Goal: Navigation & Orientation: Find specific page/section

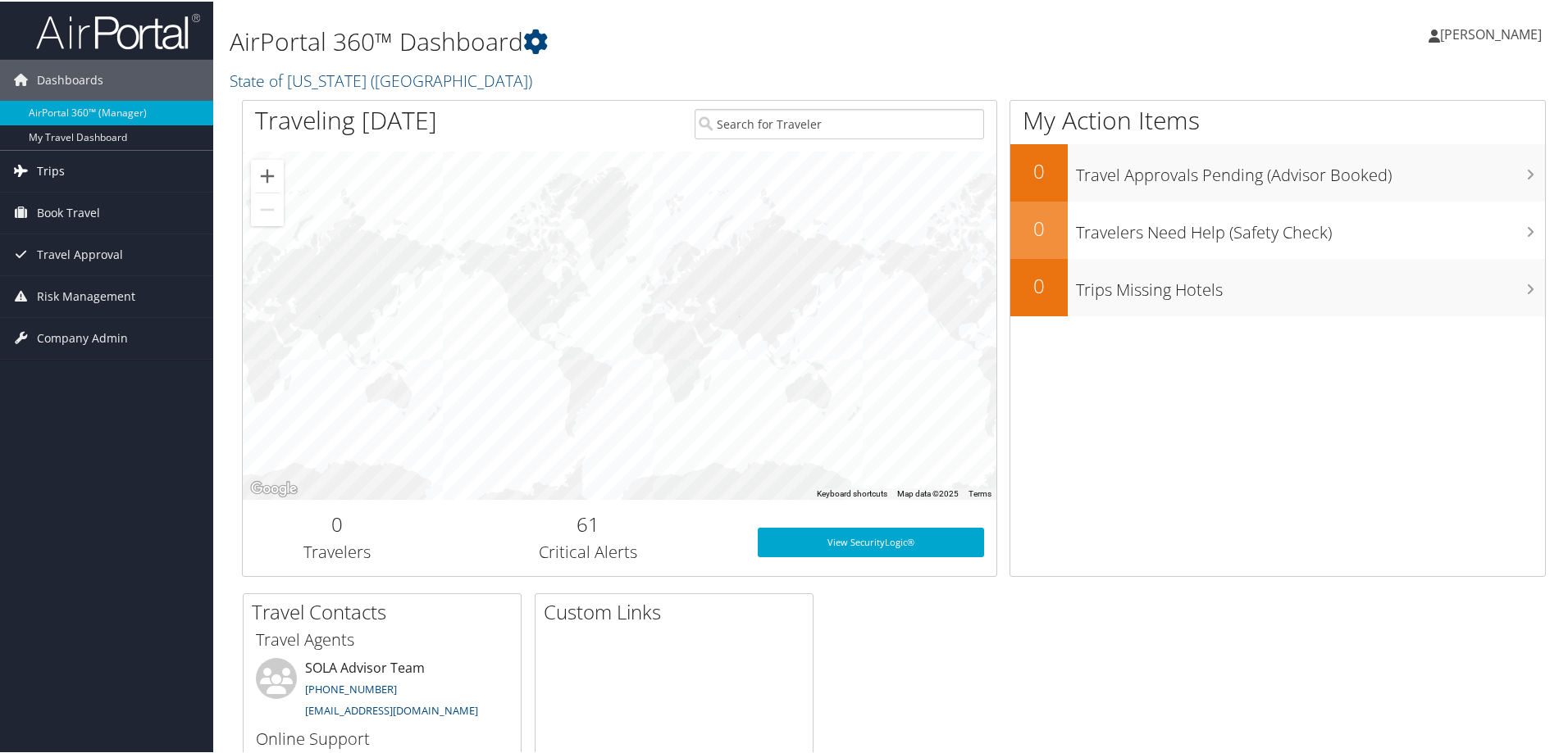
click at [27, 166] on icon at bounding box center [20, 169] width 25 height 25
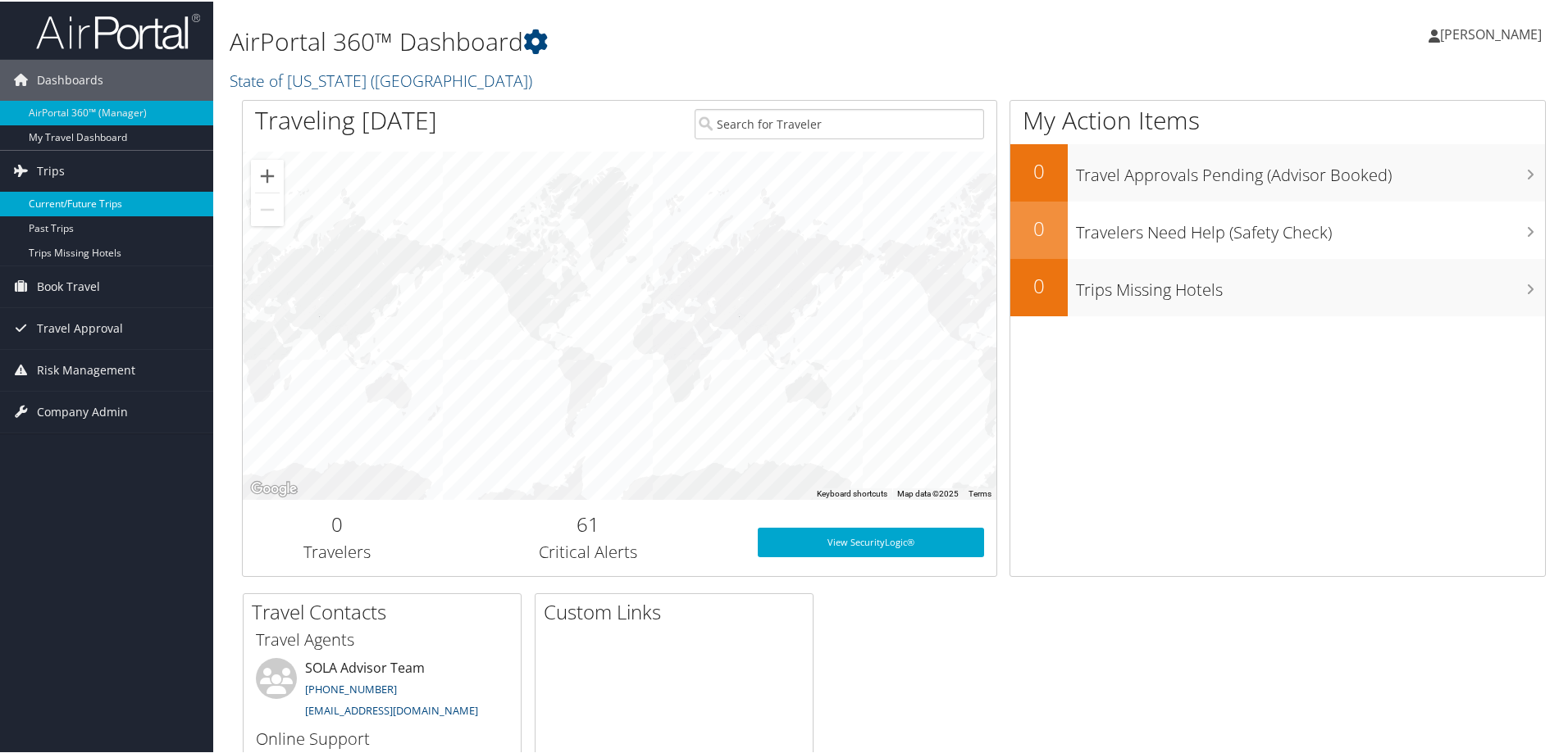
click at [56, 198] on link "Current/Future Trips" at bounding box center [107, 202] width 213 height 25
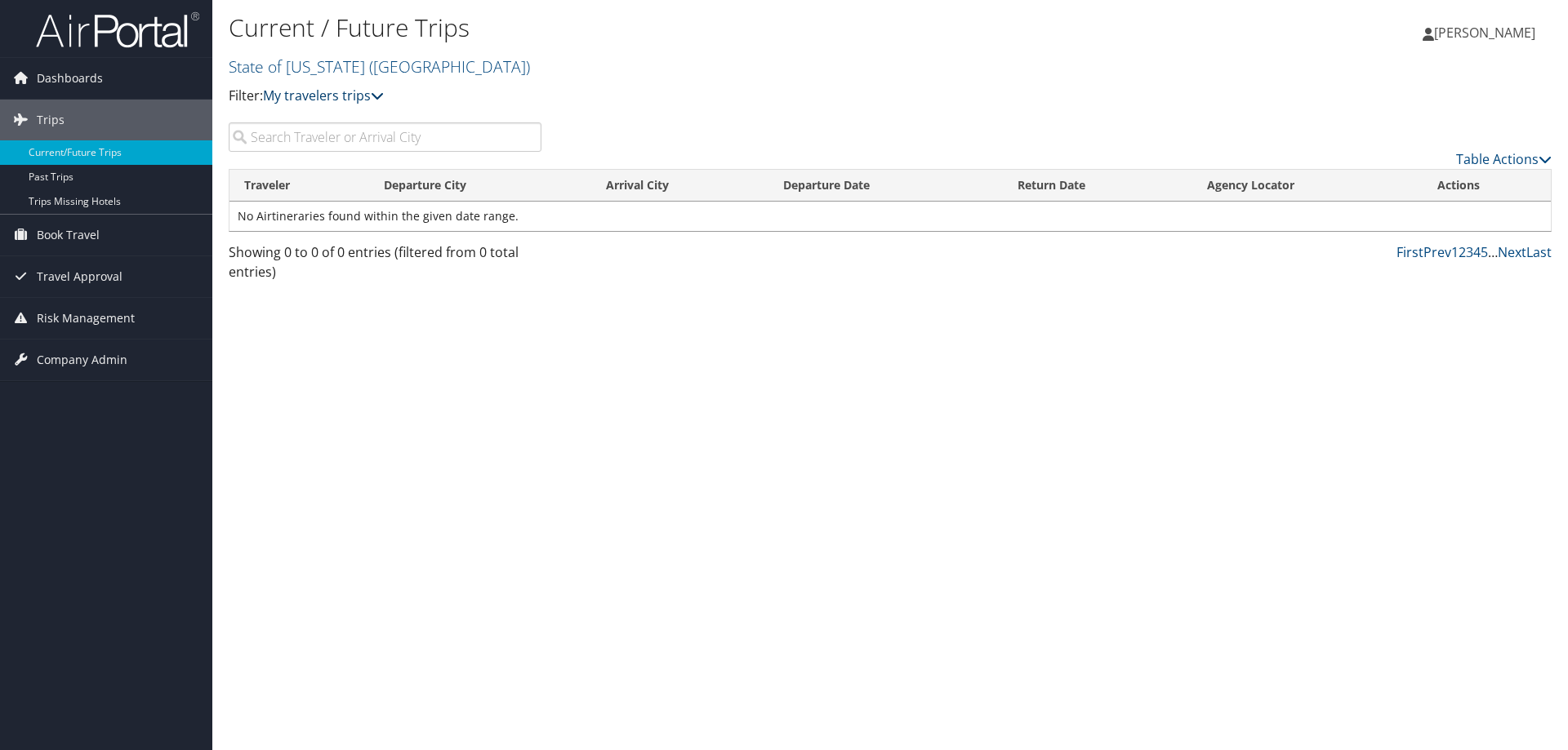
click at [373, 96] on link "My travelers trips" at bounding box center [323, 96] width 121 height 18
click at [48, 72] on span "Dashboards" at bounding box center [70, 79] width 66 height 41
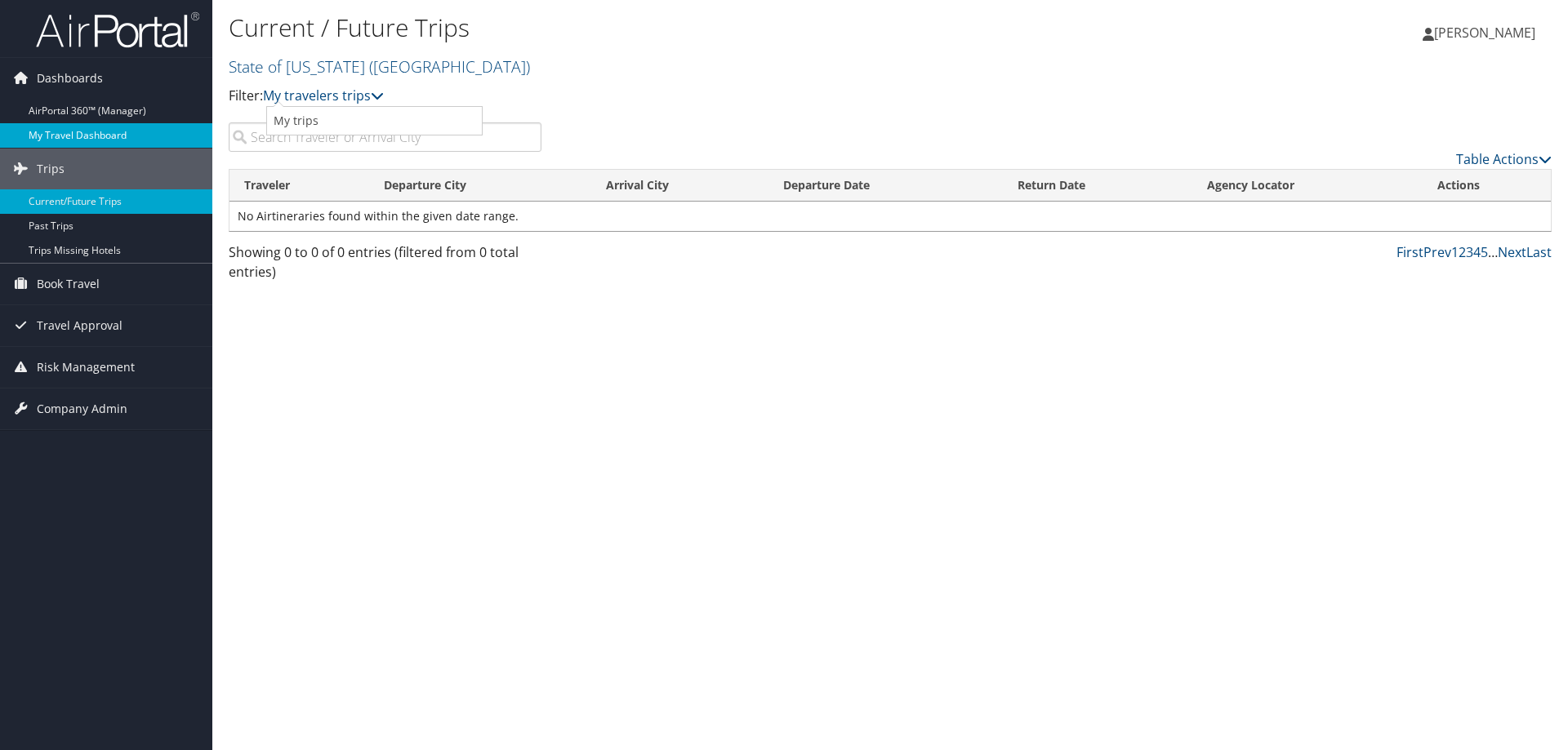
click at [69, 131] on link "My Travel Dashboard" at bounding box center [106, 135] width 212 height 25
